Goal: Task Accomplishment & Management: Use online tool/utility

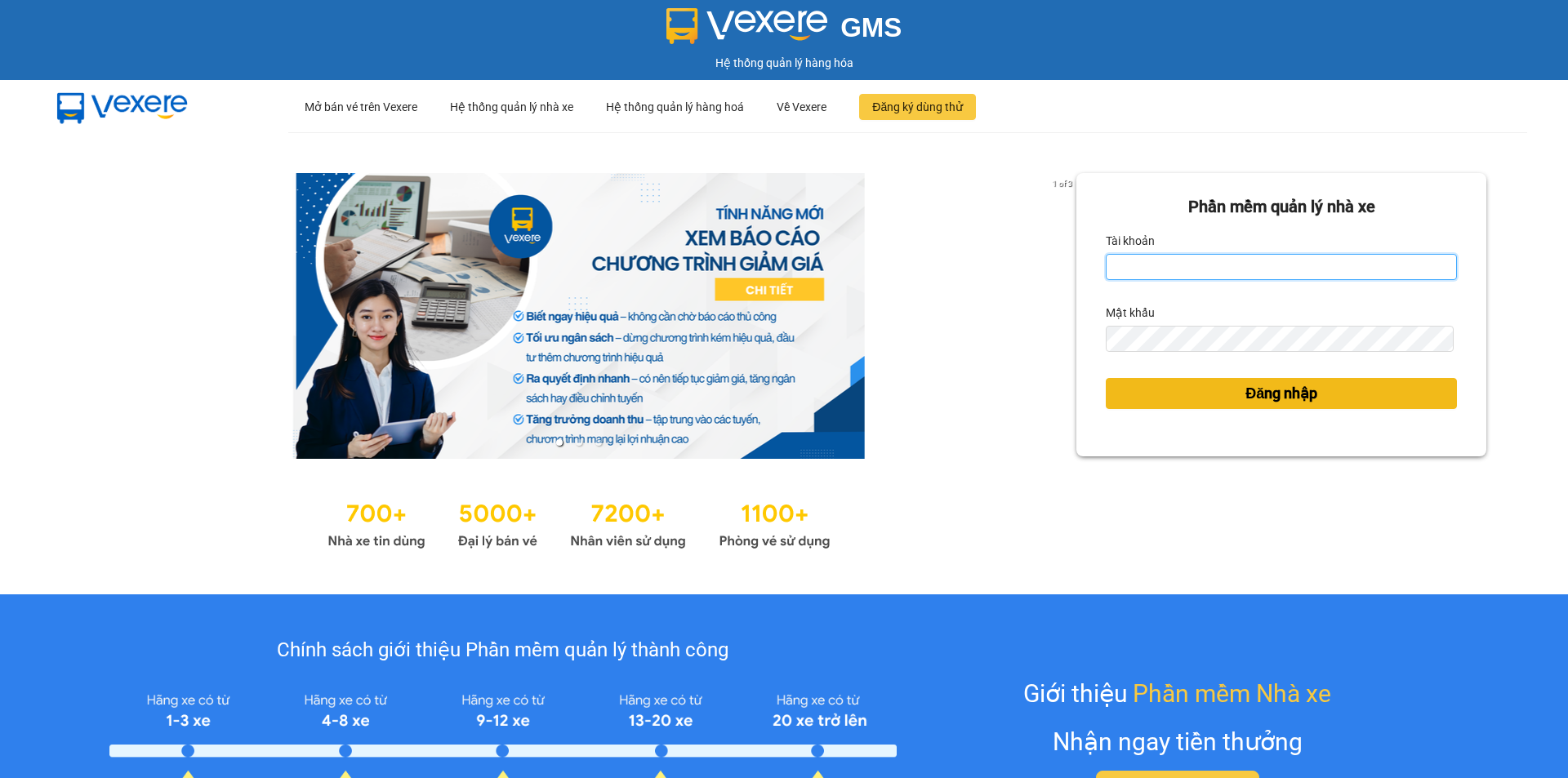
type input "nhaxe.vtd"
click at [1245, 389] on span "Đăng nhập" at bounding box center [1281, 394] width 72 height 23
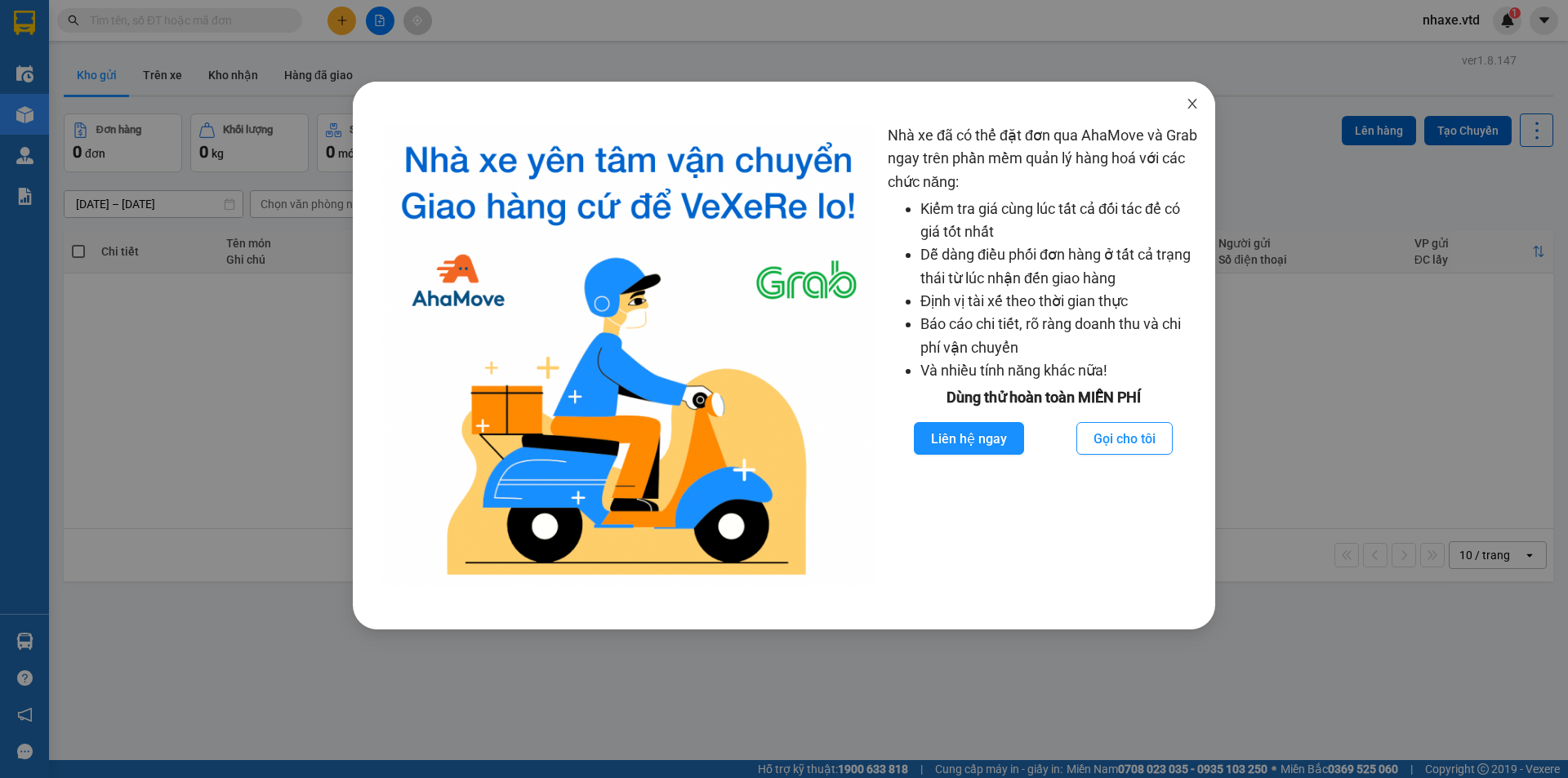
click at [1191, 104] on icon "close" at bounding box center [1192, 104] width 13 height 13
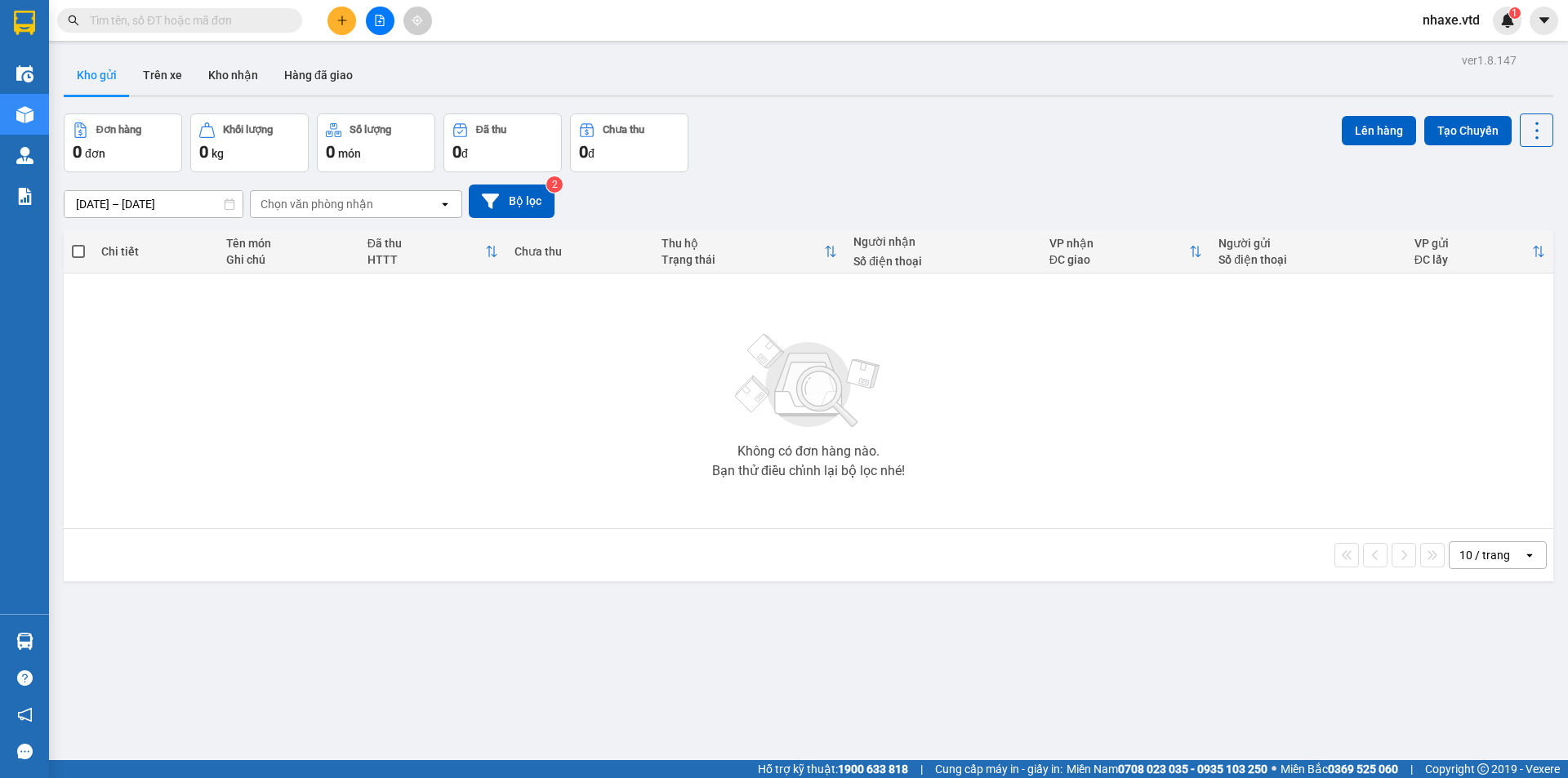
click at [219, 21] on input "text" at bounding box center [187, 20] width 193 height 18
click at [383, 21] on icon "file-add" at bounding box center [380, 21] width 11 height 11
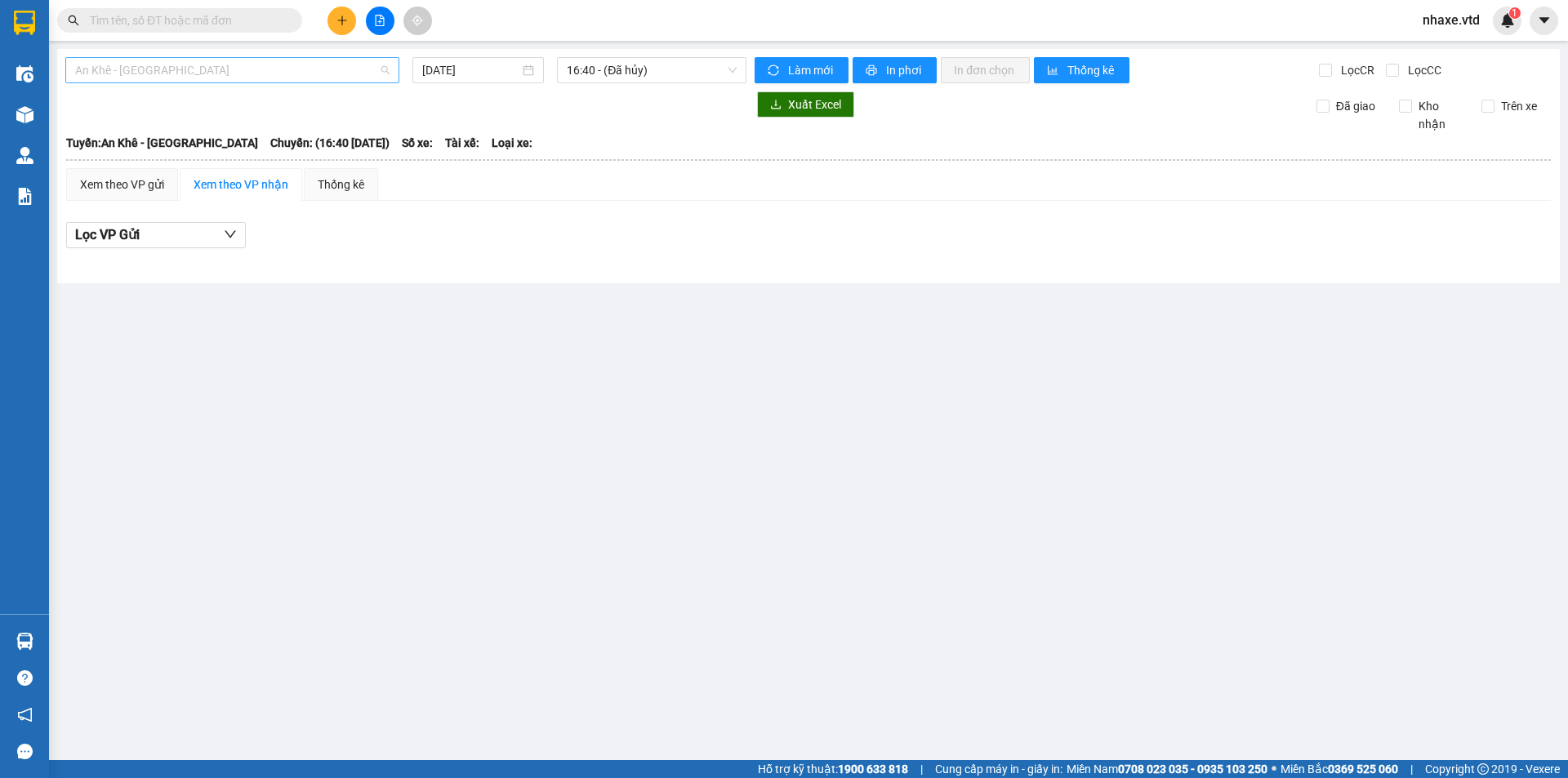
click at [169, 70] on span "An Khê - Sài Gòn" at bounding box center [232, 70] width 314 height 25
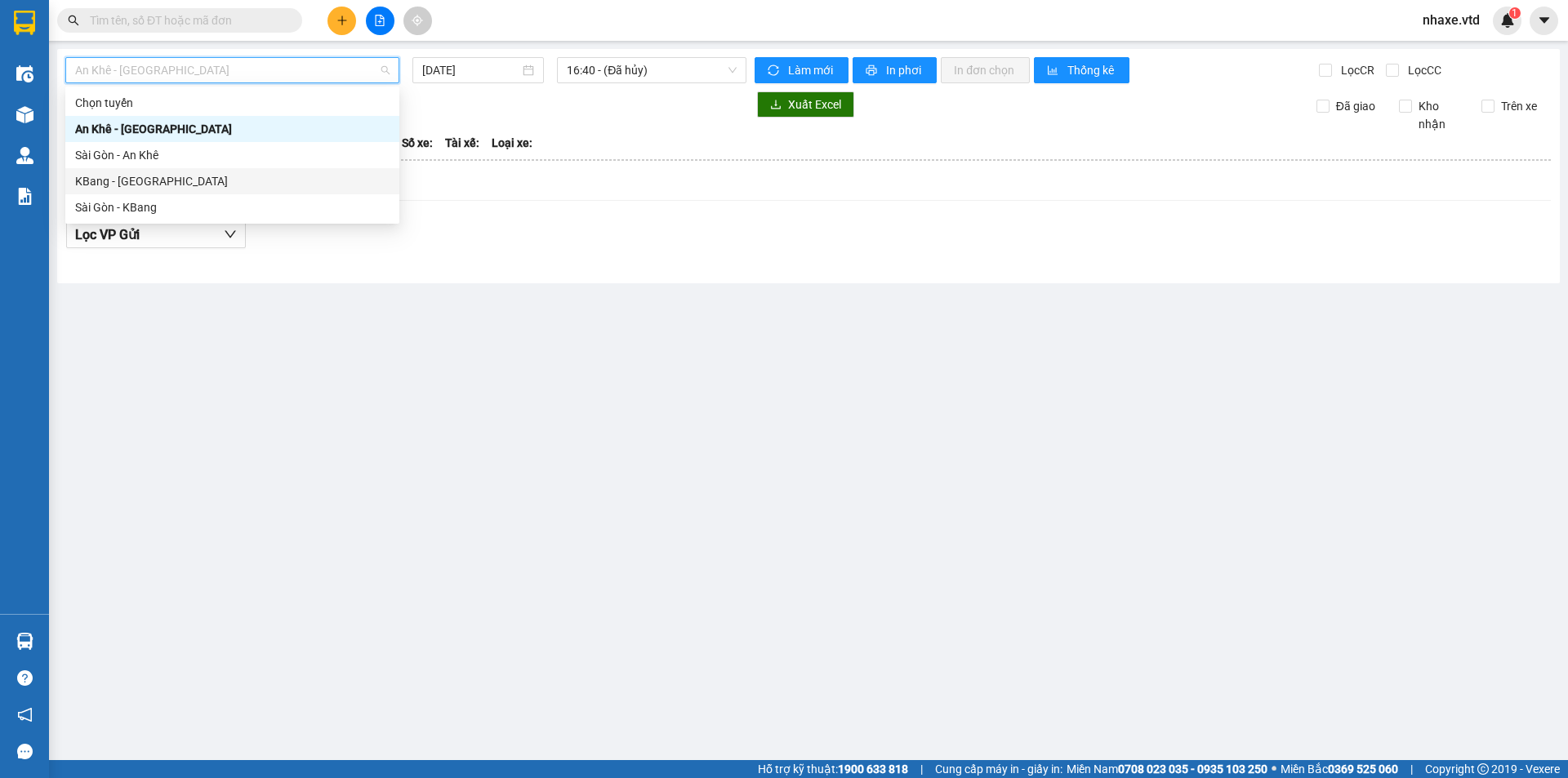
click at [115, 186] on div "KBang - Sài Gòn" at bounding box center [232, 181] width 314 height 18
type input "14/10/2025"
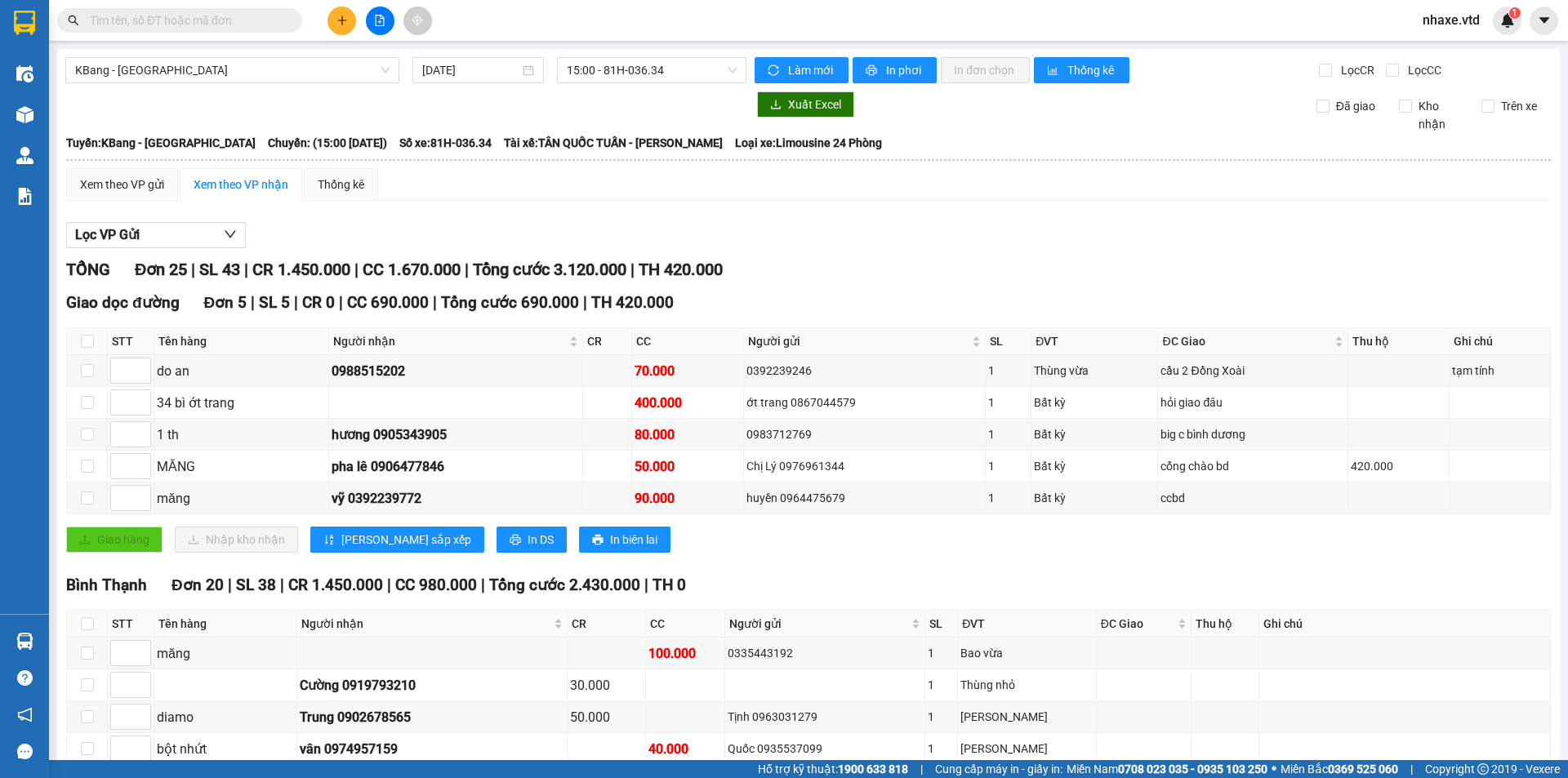
click at [832, 229] on div "Lọc VP Gửi" at bounding box center [809, 236] width 1485 height 27
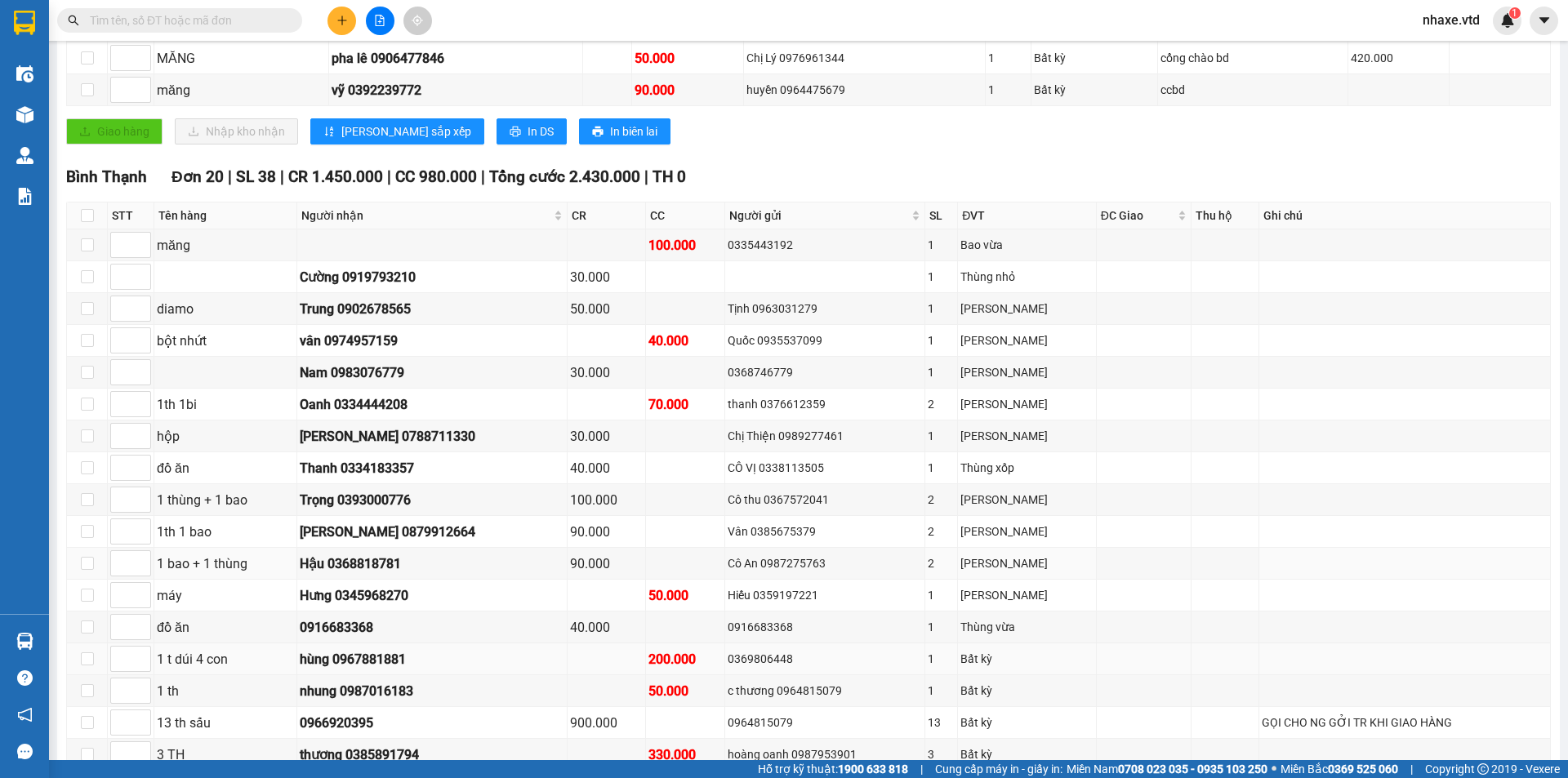
scroll to position [489, 0]
